Goal: Check status

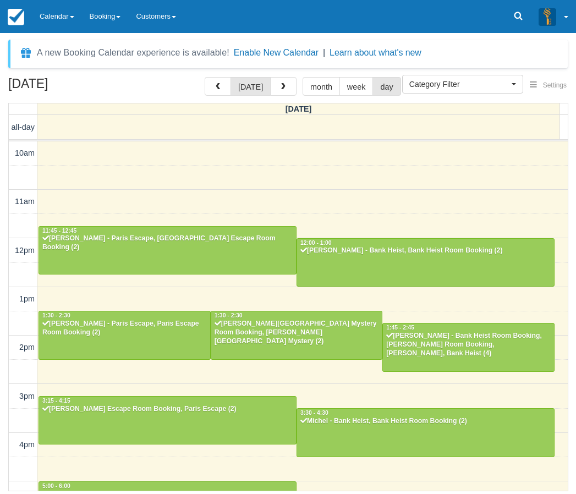
select select
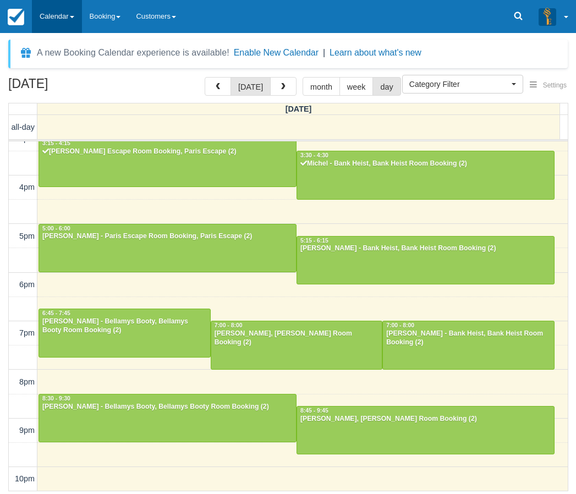
click at [55, 18] on link "Calendar" at bounding box center [57, 16] width 50 height 33
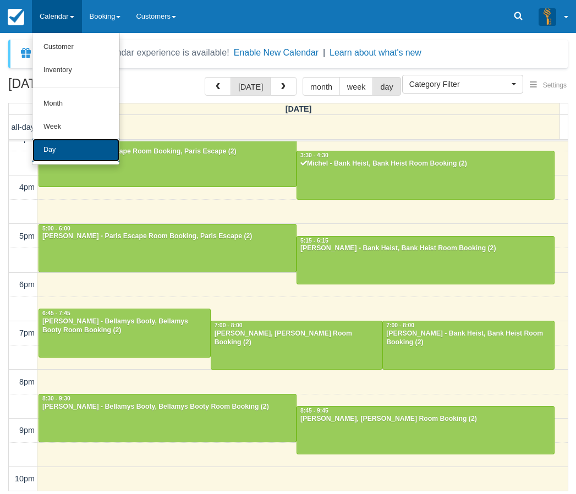
click at [68, 141] on link "Day" at bounding box center [75, 150] width 87 height 23
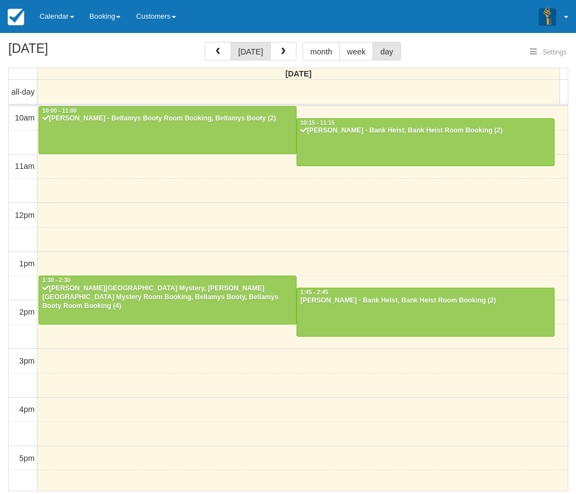
select select
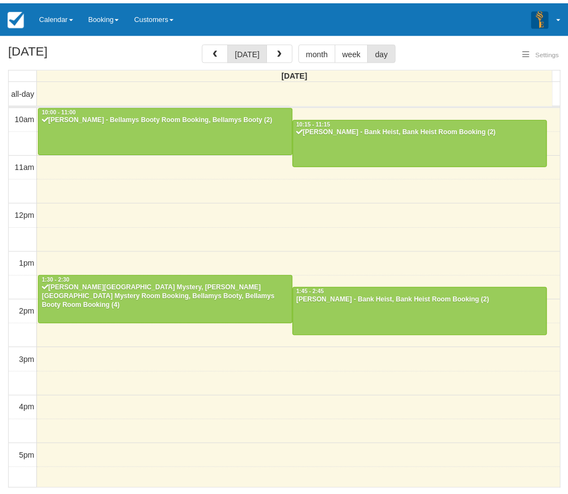
scroll to position [146, 0]
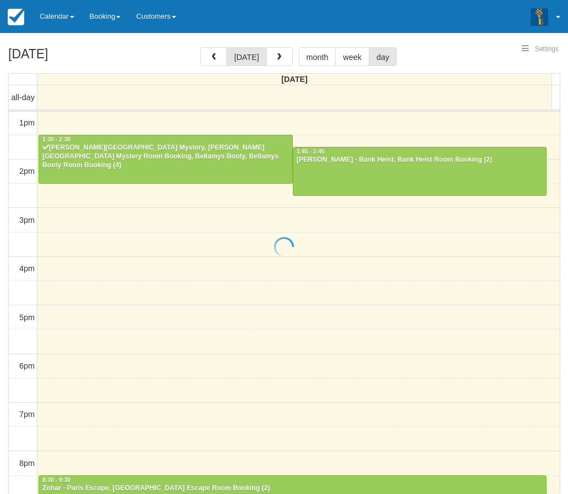
select select
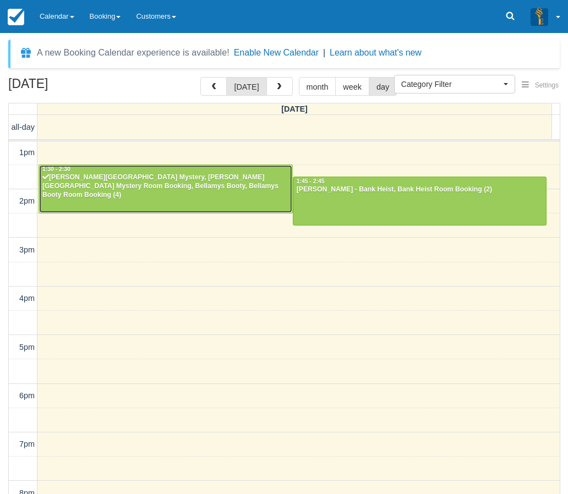
click at [119, 179] on div "Anand Swamy - Baker Street Mystery, Baker Street Mystery Room Booking, Bellamys…" at bounding box center [165, 186] width 247 height 26
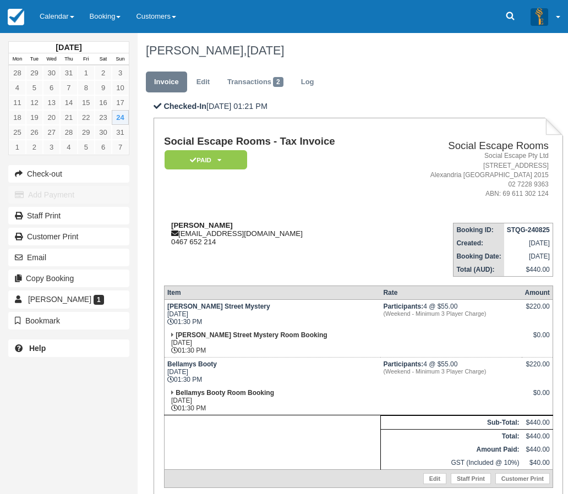
click at [180, 224] on strong "[PERSON_NAME]" at bounding box center [202, 225] width 62 height 8
drag, startPoint x: 188, startPoint y: 224, endPoint x: 200, endPoint y: 225, distance: 11.6
click at [200, 225] on strong "[PERSON_NAME]" at bounding box center [202, 225] width 62 height 8
copy strong "[PERSON_NAME]"
